Goal: Task Accomplishment & Management: Use online tool/utility

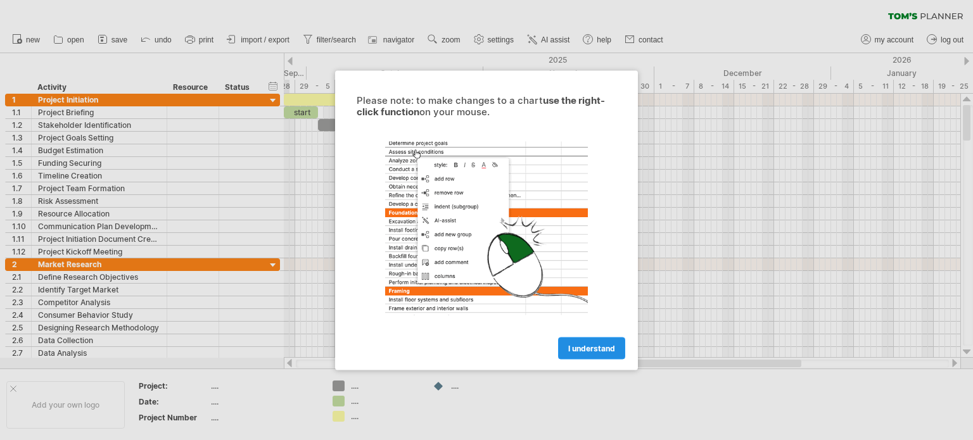
click at [581, 341] on link "I understand" at bounding box center [591, 348] width 67 height 22
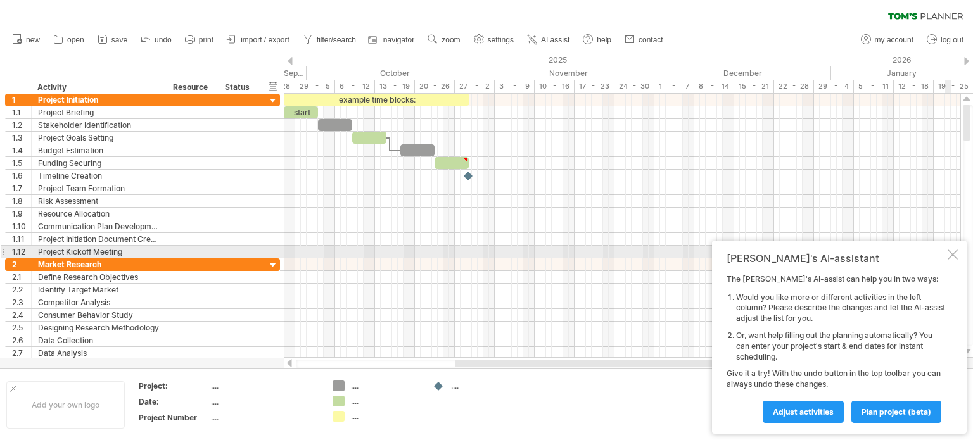
click at [951, 251] on div at bounding box center [953, 255] width 10 height 10
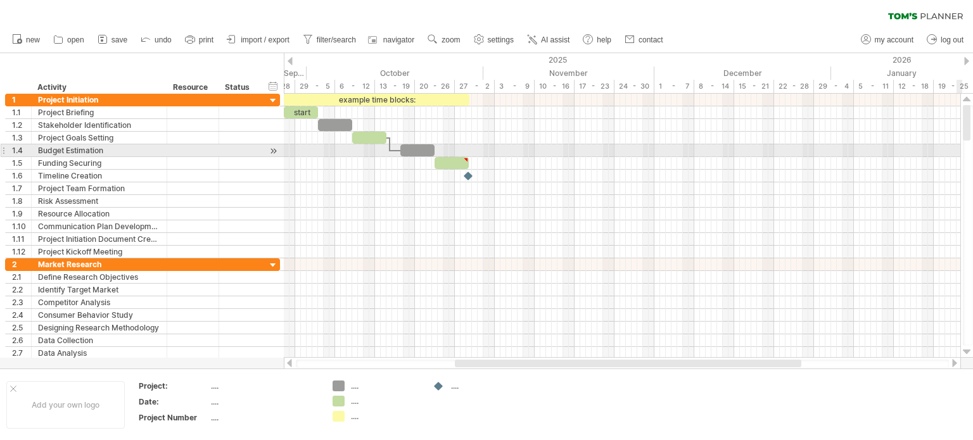
drag, startPoint x: 970, startPoint y: 113, endPoint x: 972, endPoint y: 147, distance: 34.3
click at [972, 147] on div at bounding box center [968, 225] width 10 height 241
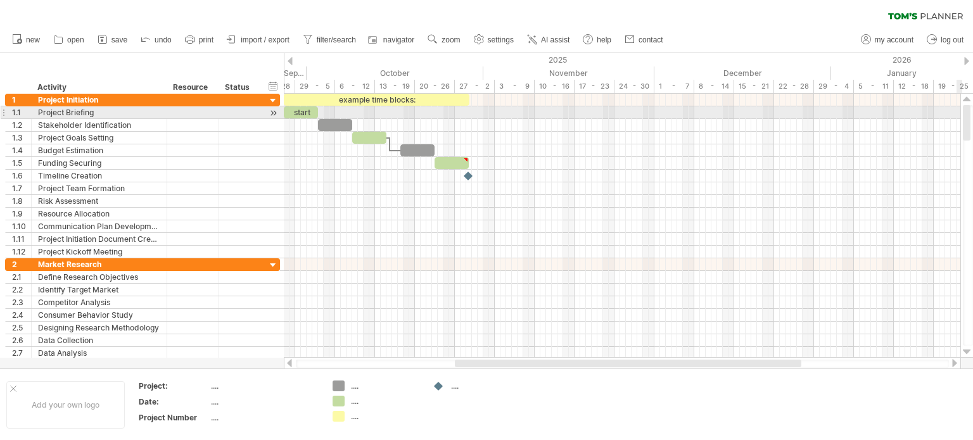
drag, startPoint x: 965, startPoint y: 127, endPoint x: 972, endPoint y: 110, distance: 18.5
click at [972, 110] on div at bounding box center [968, 225] width 10 height 241
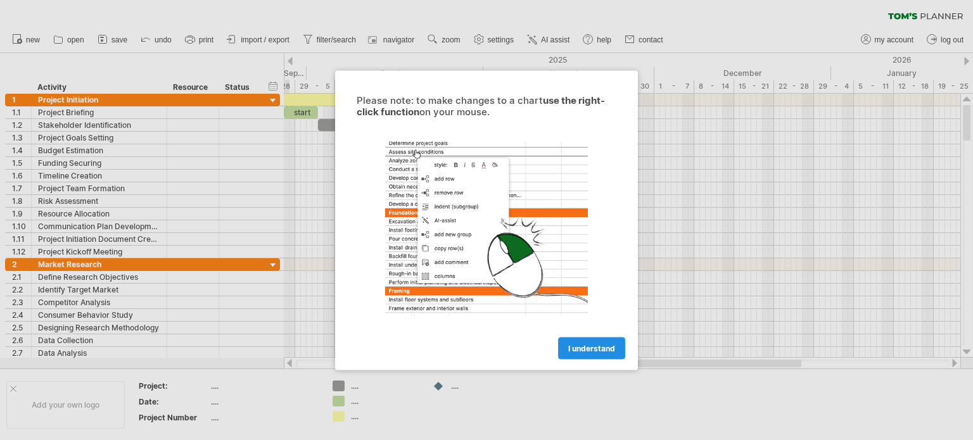
click at [580, 356] on link "I understand" at bounding box center [591, 348] width 67 height 22
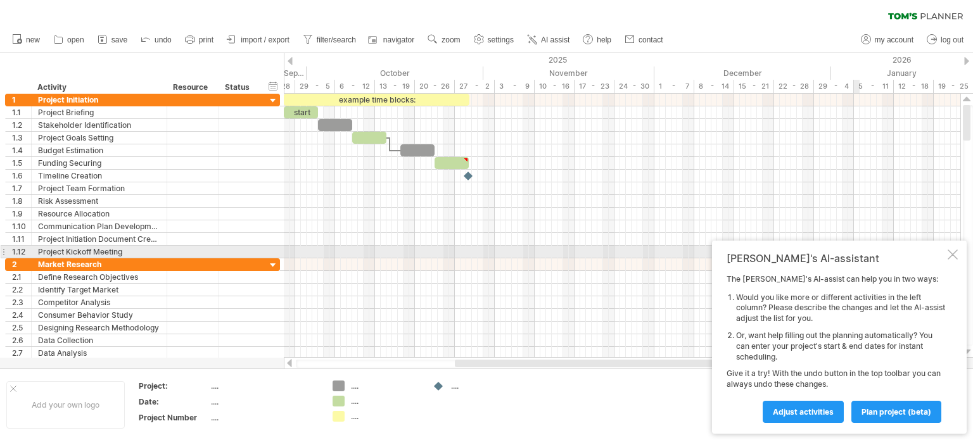
click at [950, 251] on div at bounding box center [953, 255] width 10 height 10
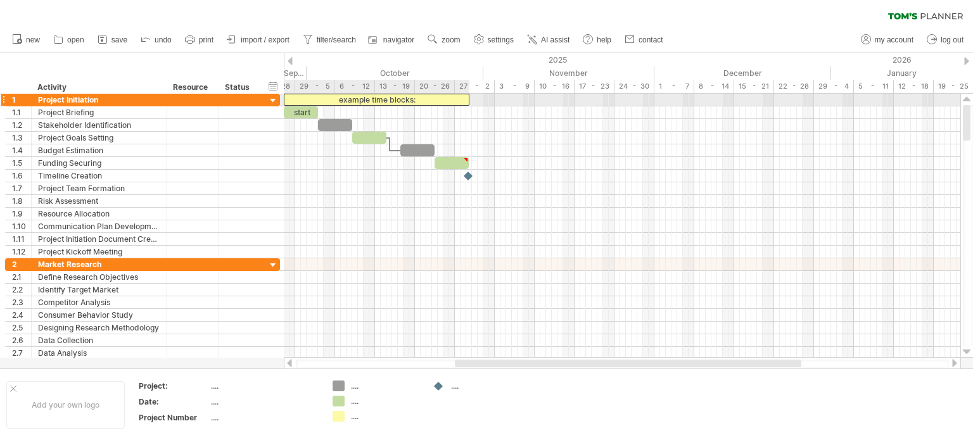
click at [336, 98] on div "example time blocks:" at bounding box center [377, 100] width 186 height 12
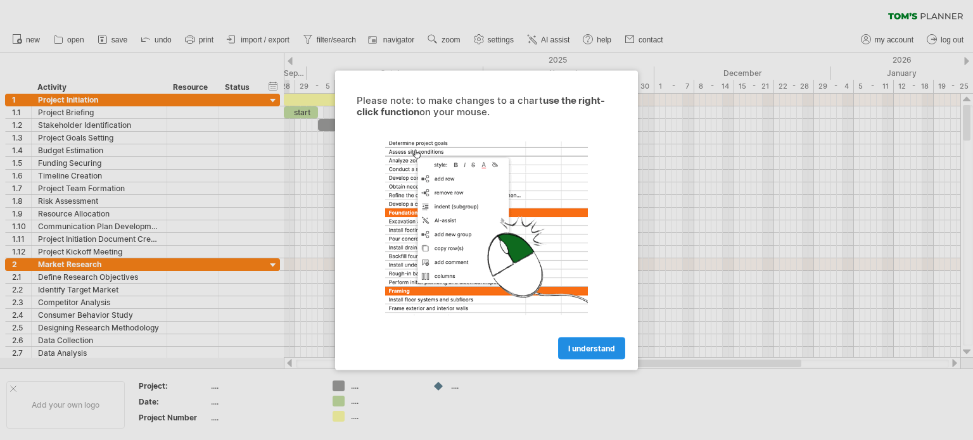
click at [581, 345] on span "I understand" at bounding box center [591, 348] width 47 height 10
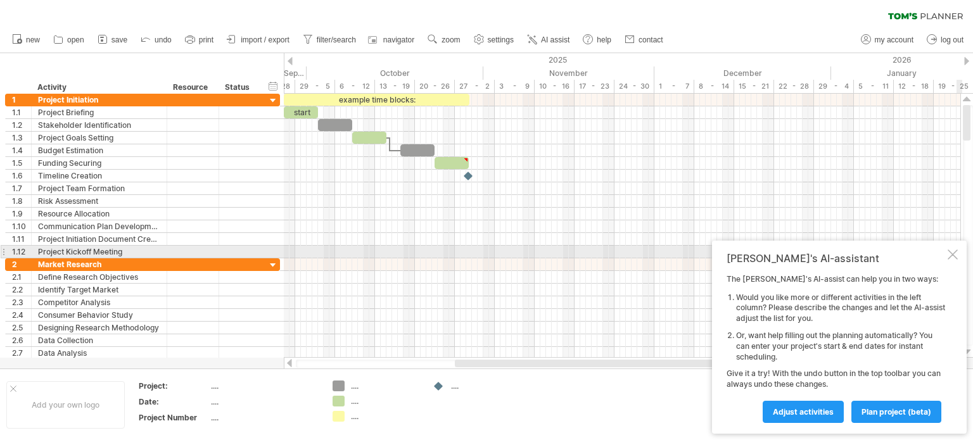
click at [955, 252] on div at bounding box center [953, 255] width 10 height 10
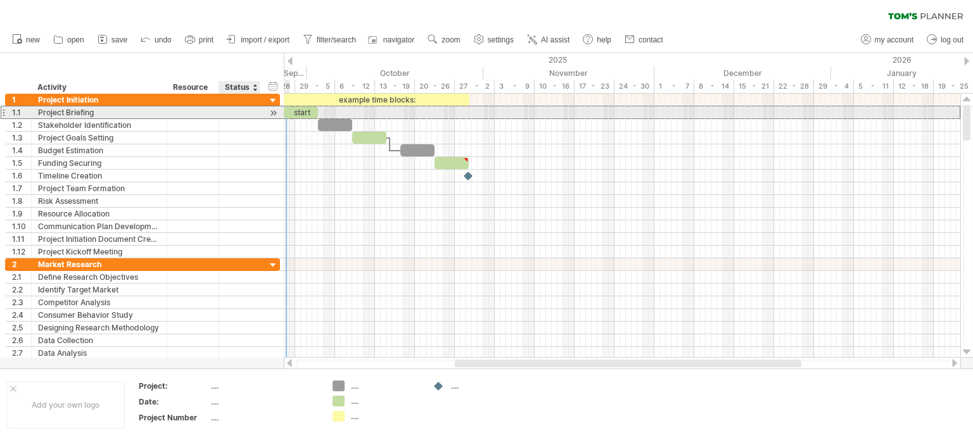
click at [234, 109] on div at bounding box center [240, 112] width 28 height 12
click at [270, 111] on div at bounding box center [273, 112] width 12 height 13
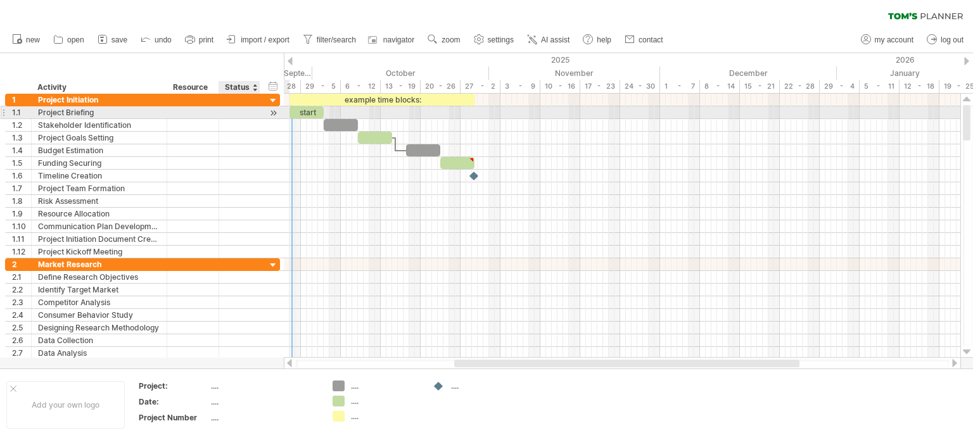
click at [270, 111] on div at bounding box center [273, 112] width 12 height 13
click at [73, 114] on div "Project Briefing" at bounding box center [99, 112] width 122 height 12
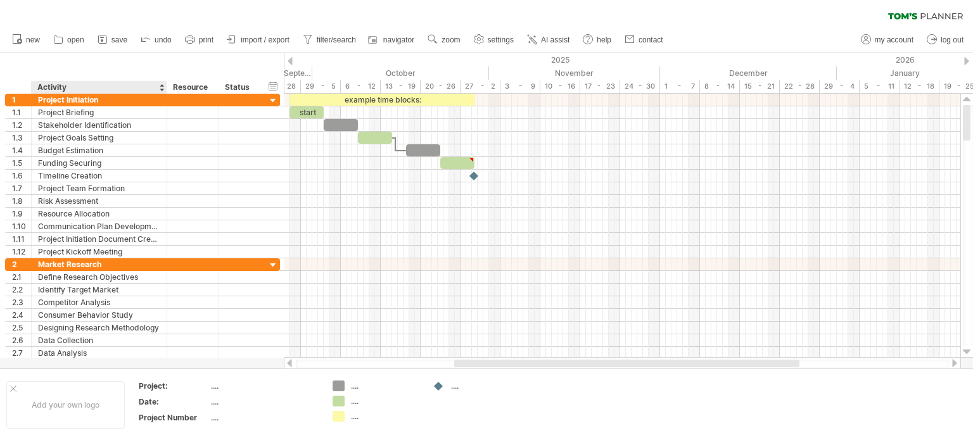
click at [113, 91] on div "Activity" at bounding box center [98, 87] width 122 height 13
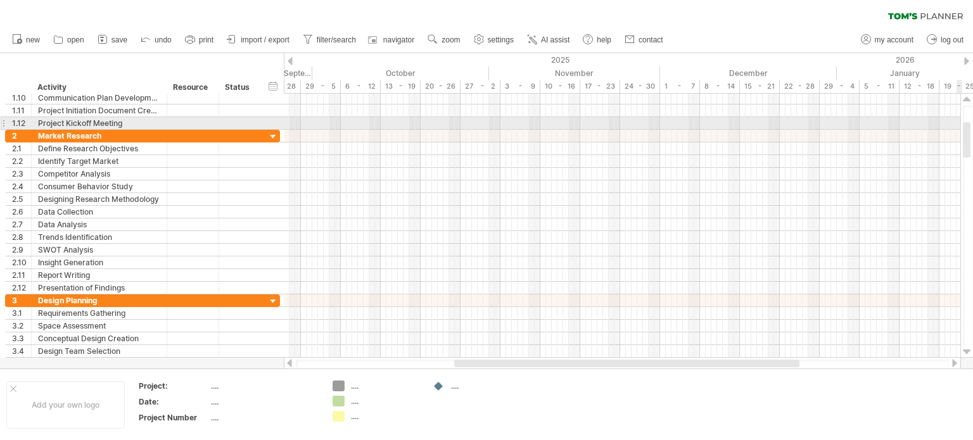
drag, startPoint x: 966, startPoint y: 112, endPoint x: 963, endPoint y: 129, distance: 17.4
click at [963, 129] on div at bounding box center [967, 139] width 8 height 35
